Goal: Information Seeking & Learning: Learn about a topic

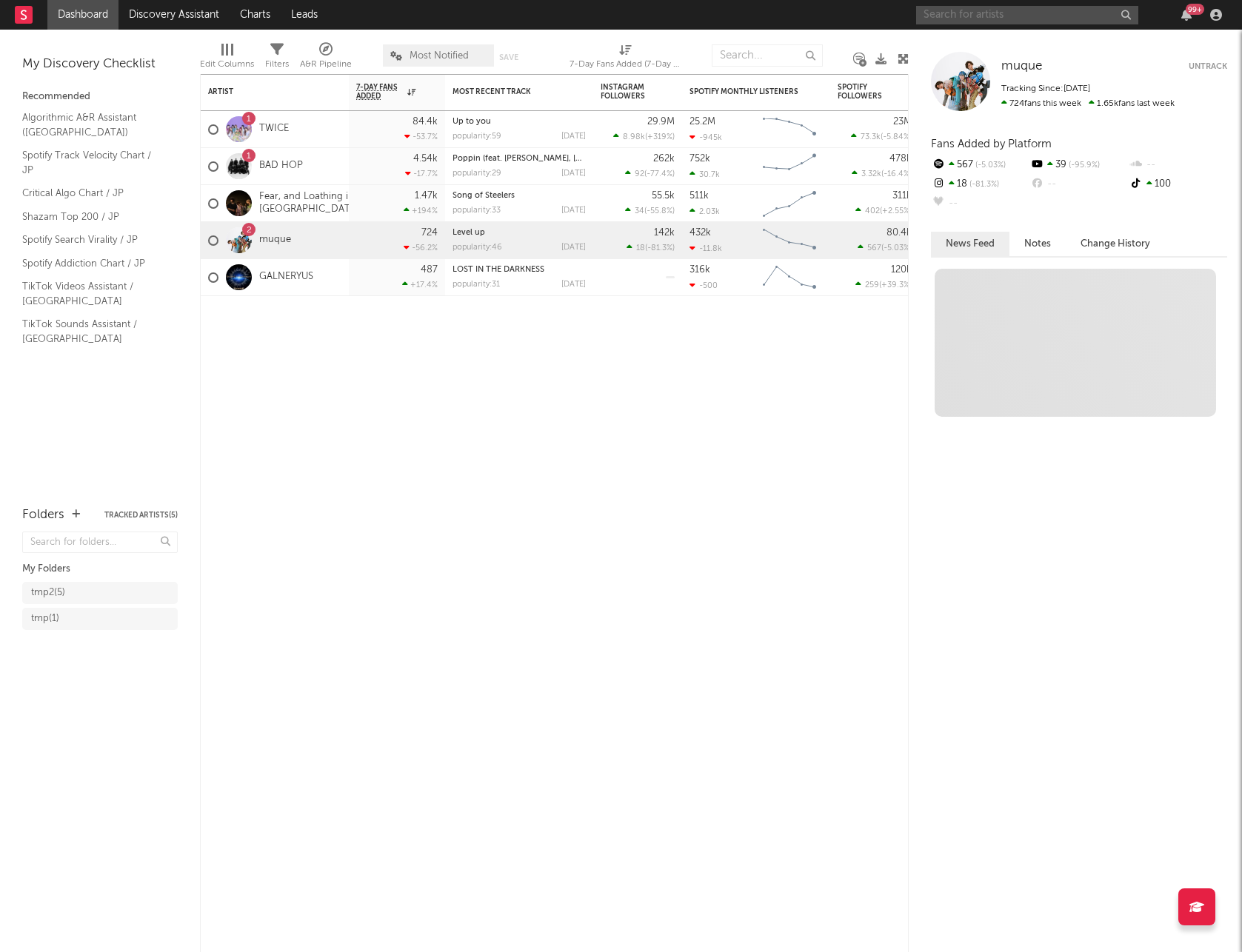
click at [1031, 23] on input "text" at bounding box center [1027, 15] width 222 height 18
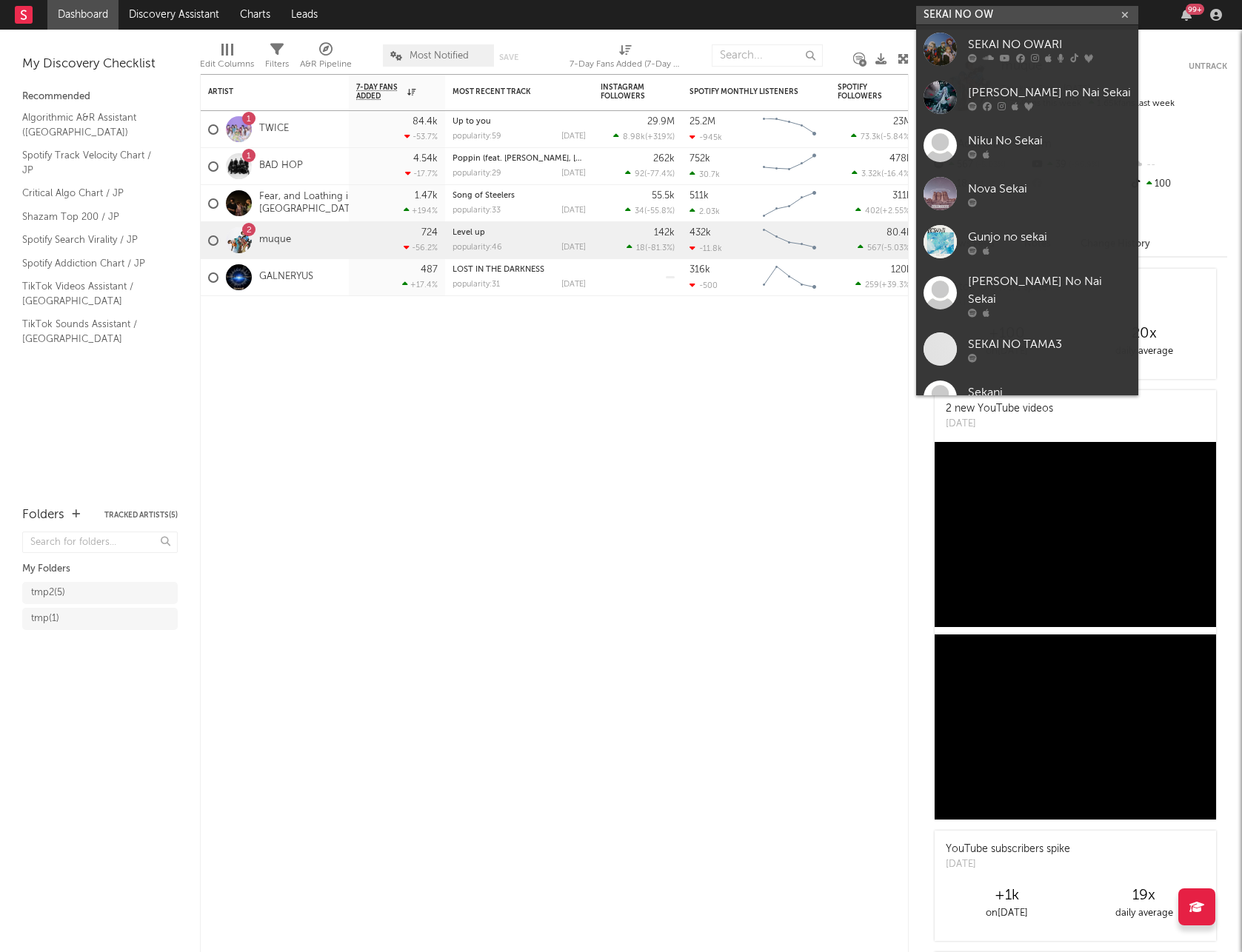
type input "SEKAI NO OWA"
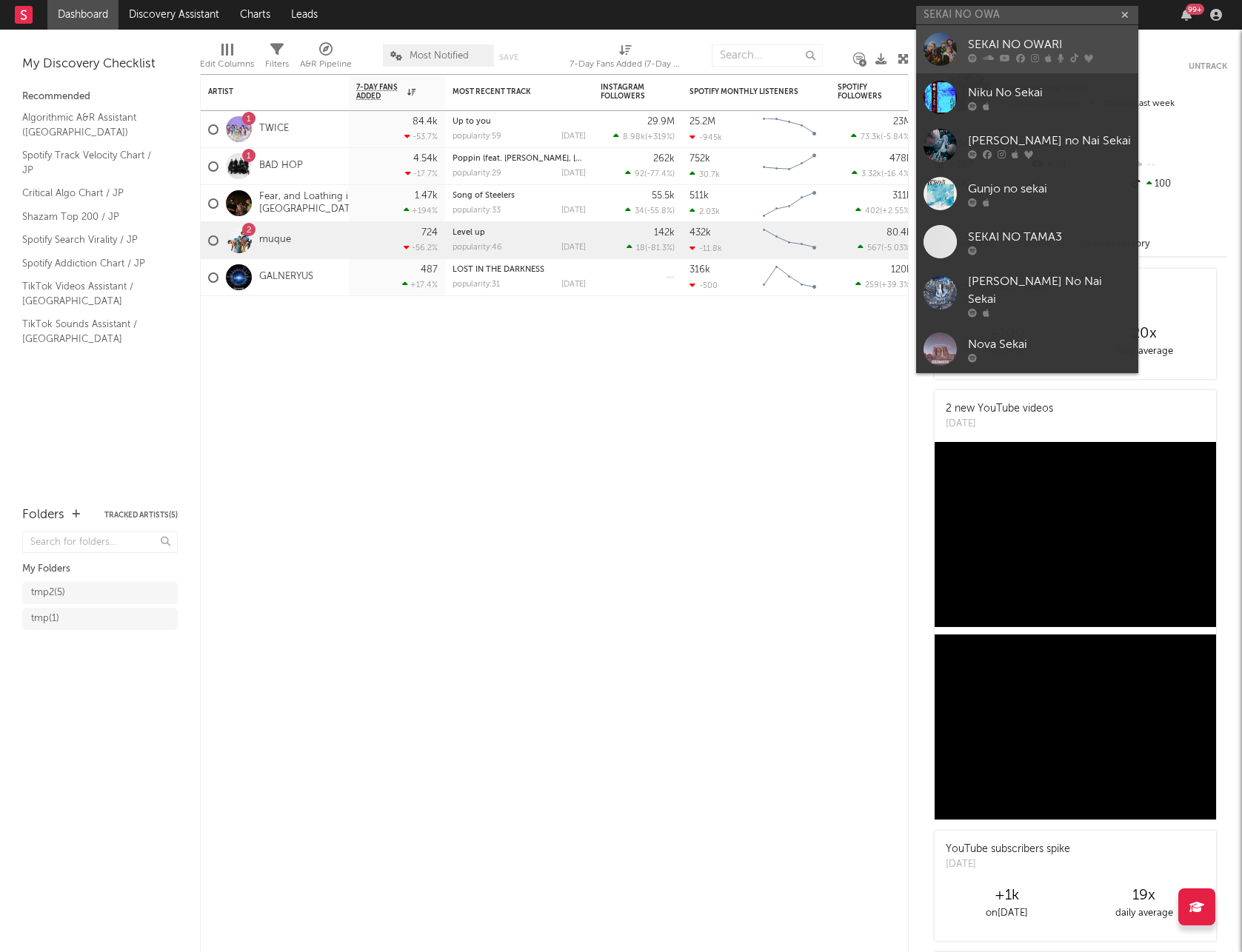
click at [1000, 43] on div "SEKAI NO OWARI" at bounding box center [1049, 44] width 163 height 18
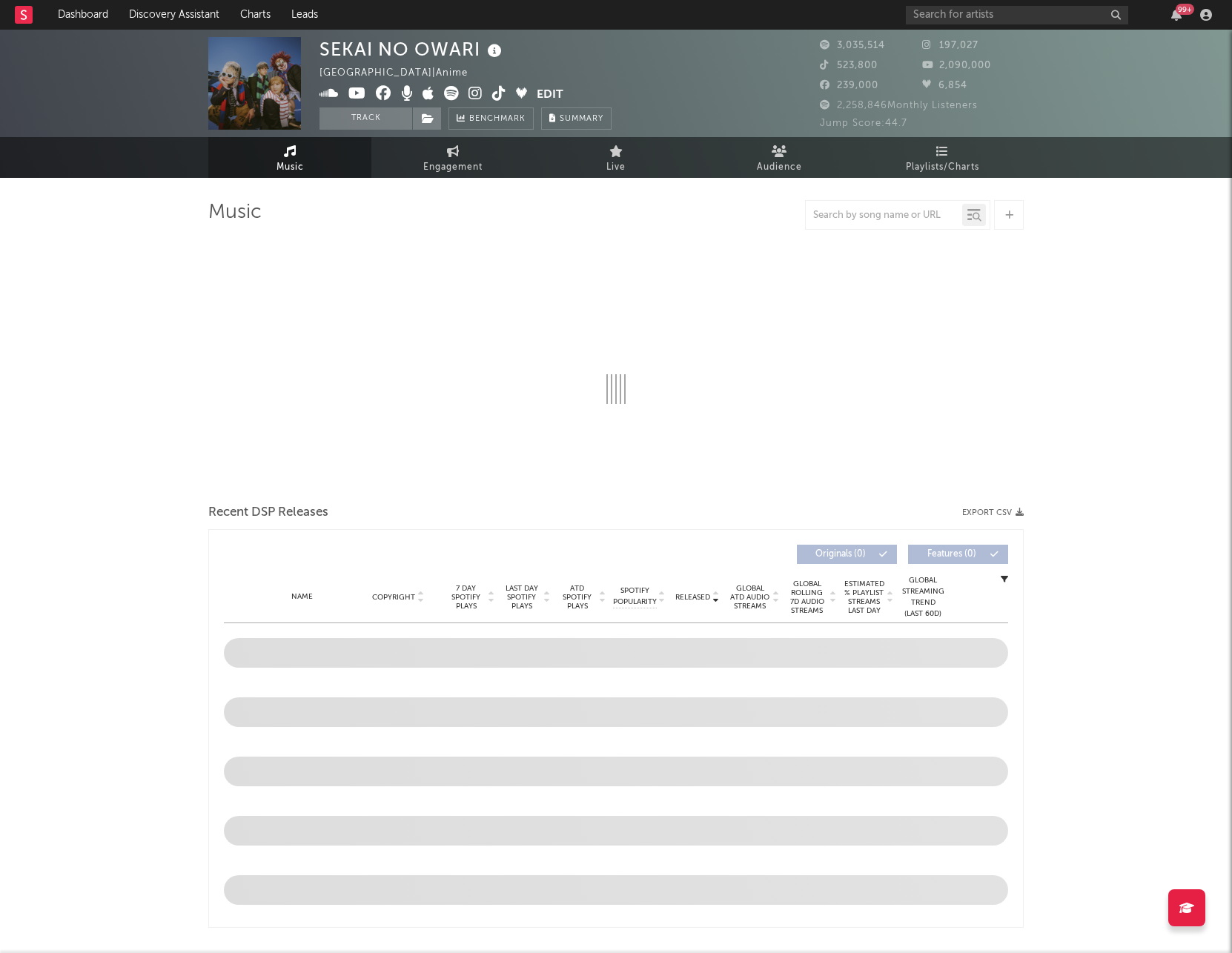
select select "6m"
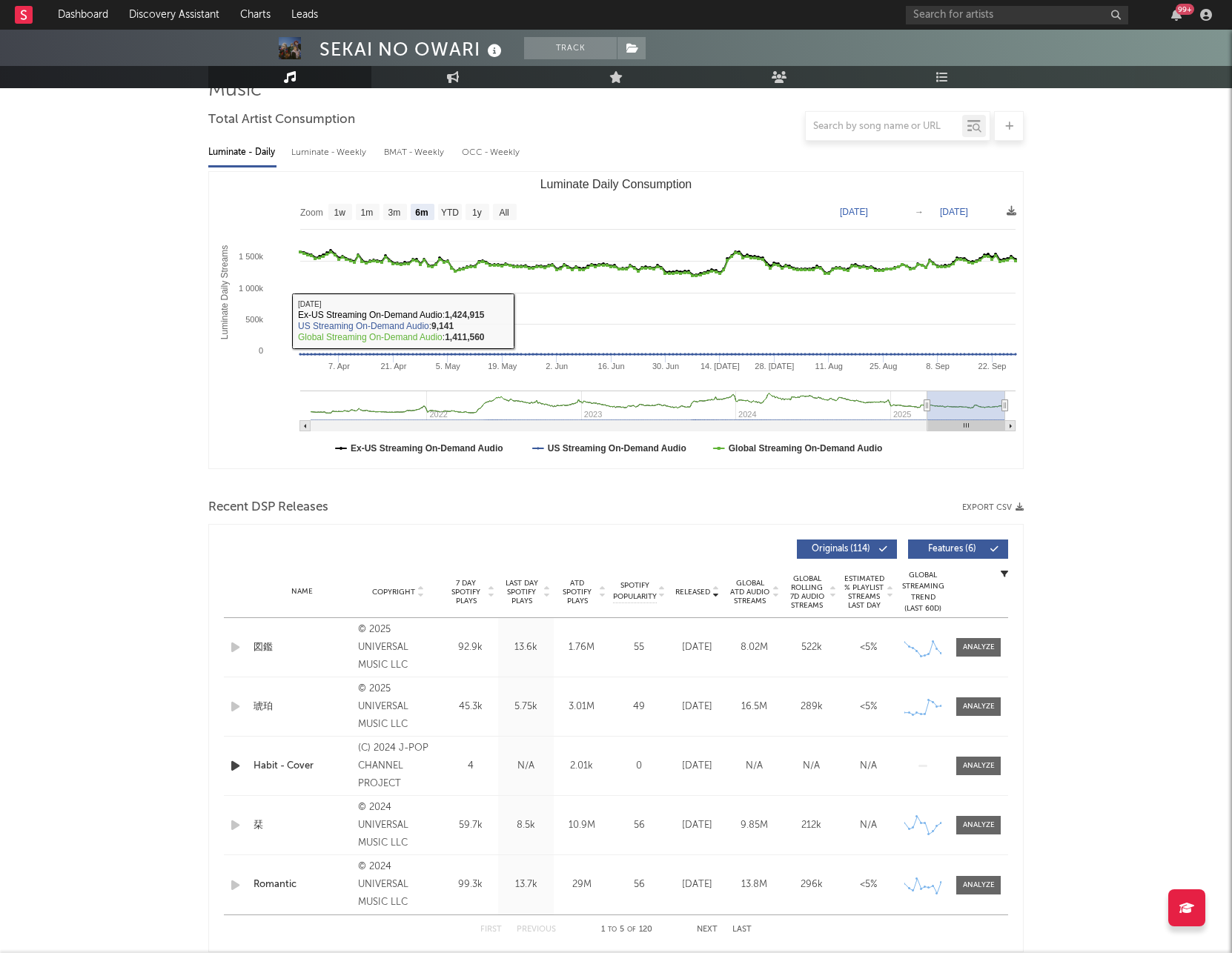
scroll to position [124, 0]
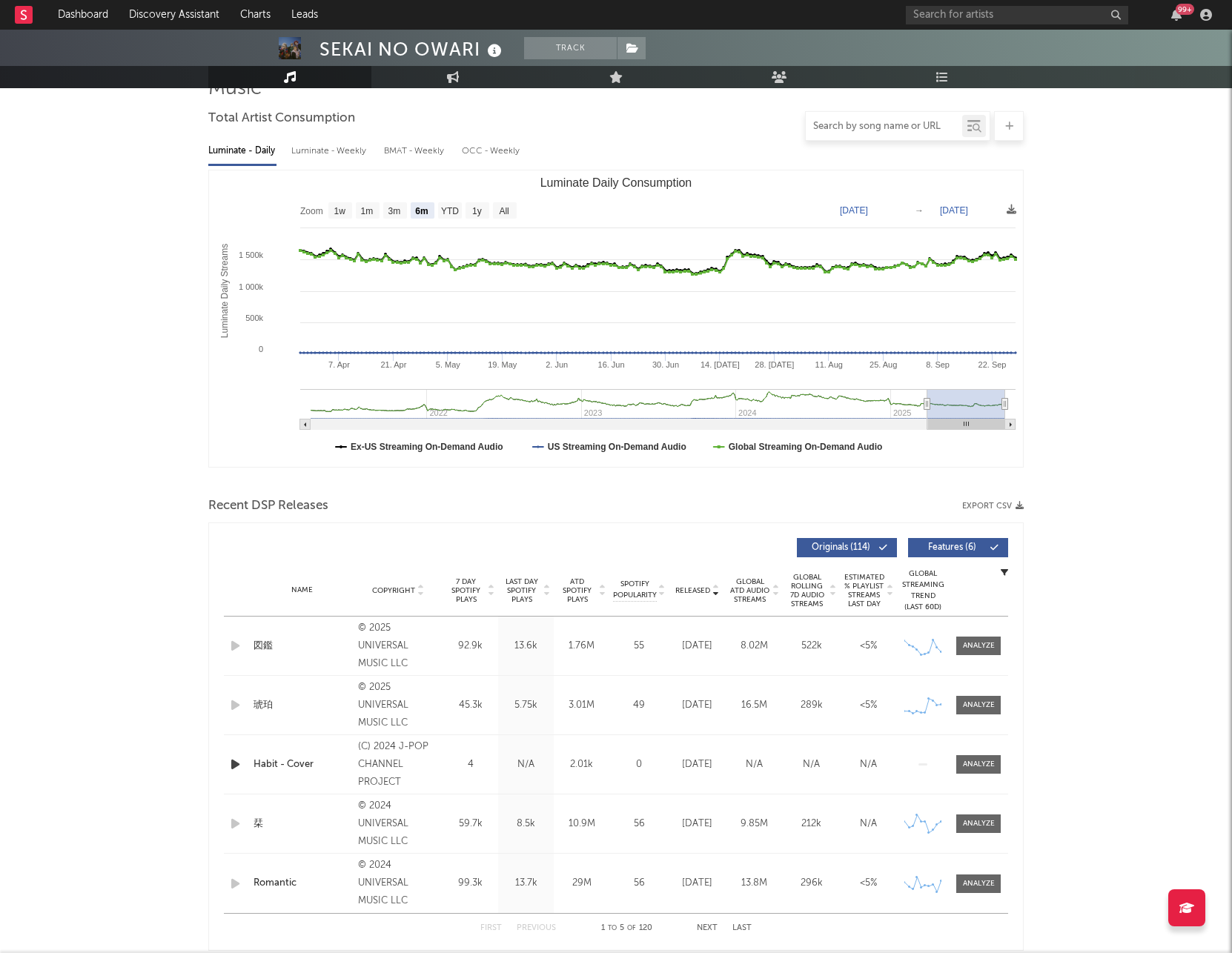
click at [846, 124] on input "text" at bounding box center [884, 126] width 156 height 12
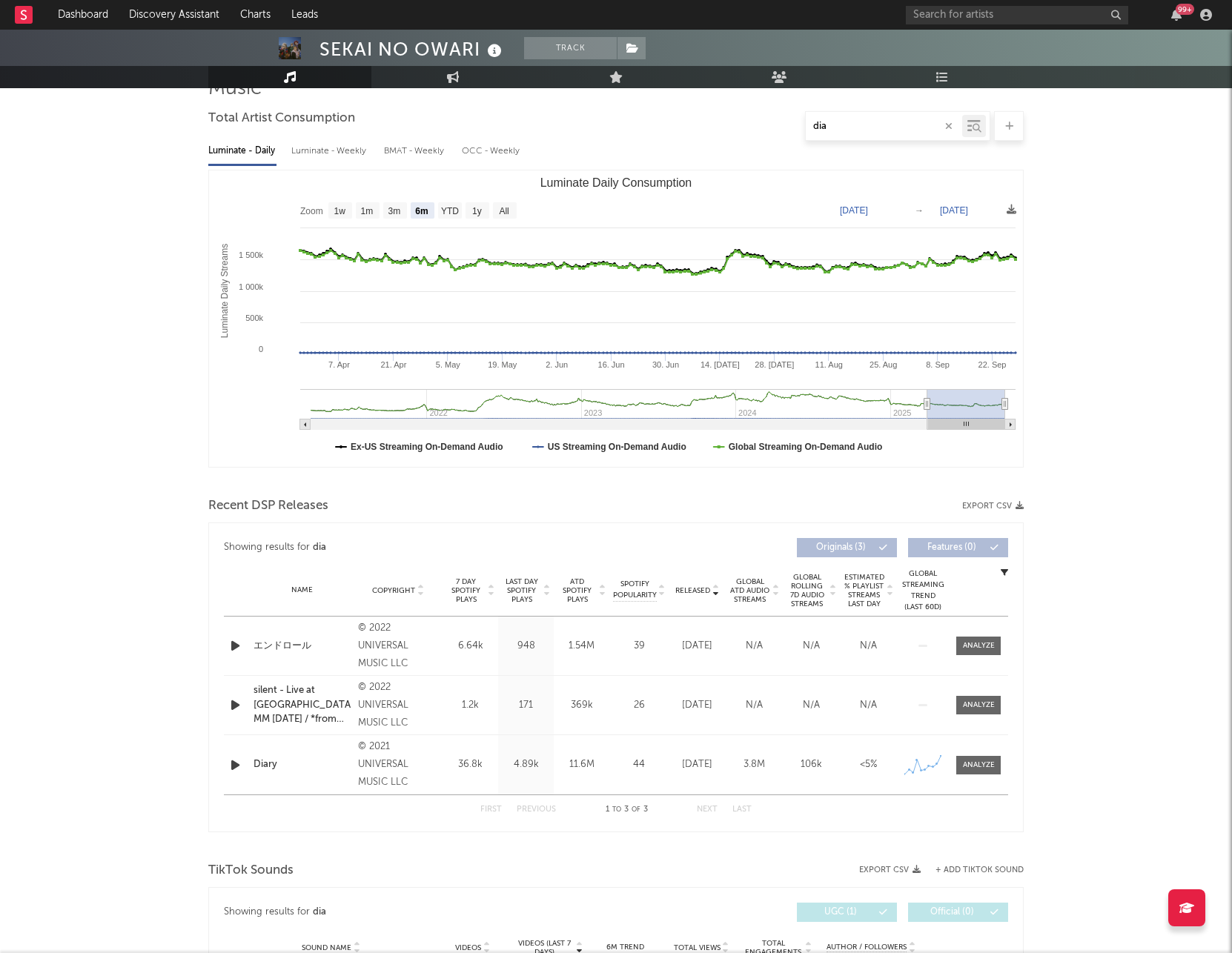
click at [233, 762] on icon "button" at bounding box center [234, 765] width 15 height 18
type input "dia"
click at [266, 768] on div "Diary" at bounding box center [302, 765] width 97 height 15
click at [232, 770] on icon "button" at bounding box center [234, 765] width 15 height 18
